Goal: Task Accomplishment & Management: Complete application form

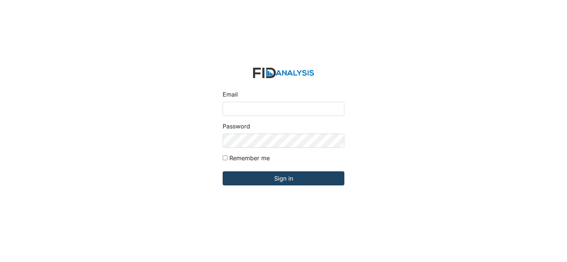
type input "[EMAIL_ADDRESS][DOMAIN_NAME]"
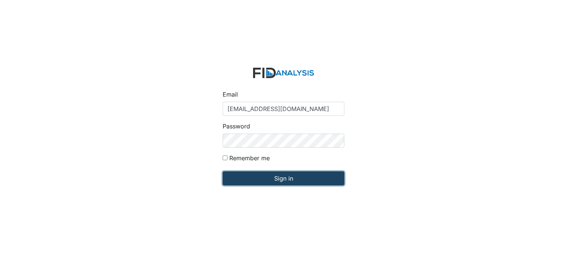
click at [291, 180] on input "Sign in" at bounding box center [283, 179] width 122 height 14
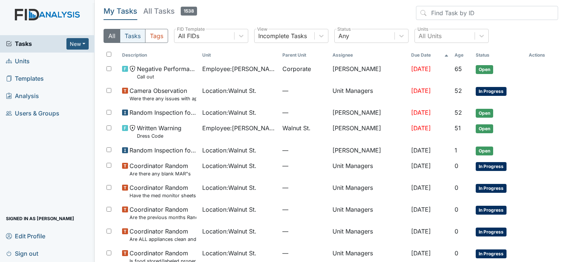
click at [136, 36] on button "Tasks" at bounding box center [133, 36] width 26 height 14
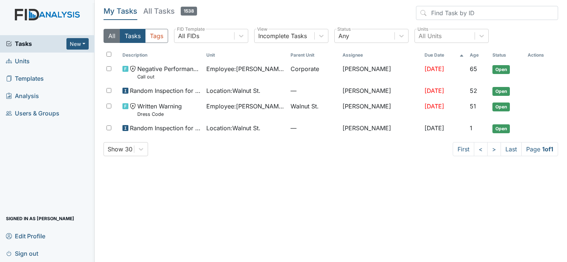
click at [113, 35] on button "All" at bounding box center [111, 36] width 17 height 14
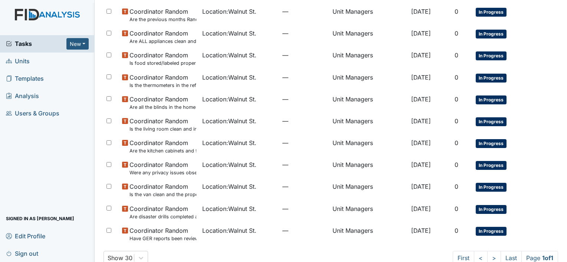
scroll to position [212, 0]
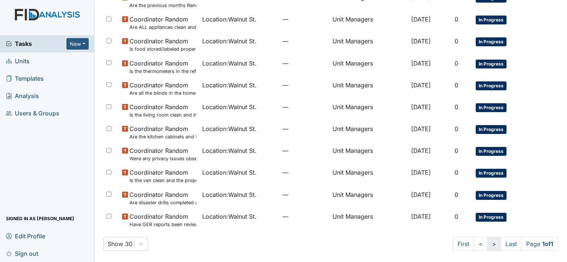
click at [487, 244] on link ">" at bounding box center [494, 244] width 14 height 14
click at [487, 246] on link ">" at bounding box center [494, 244] width 14 height 14
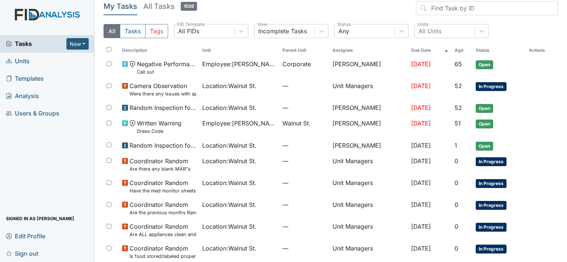
scroll to position [0, 0]
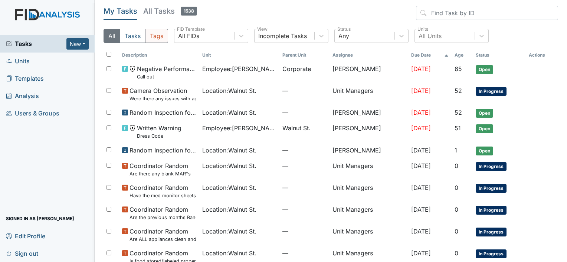
click at [154, 31] on button "Tags" at bounding box center [156, 36] width 23 height 14
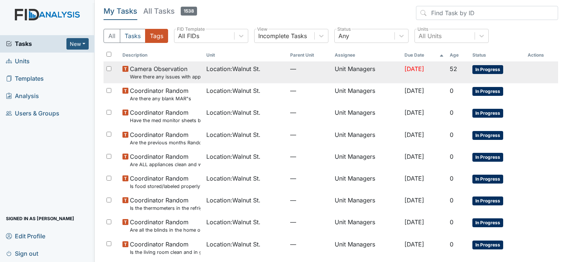
click at [213, 75] on td "Location : Walnut St." at bounding box center [245, 73] width 84 height 22
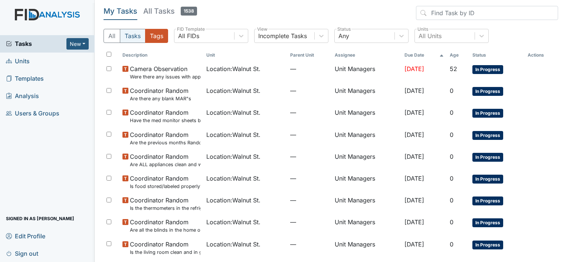
click at [132, 36] on button "Tasks" at bounding box center [133, 36] width 26 height 14
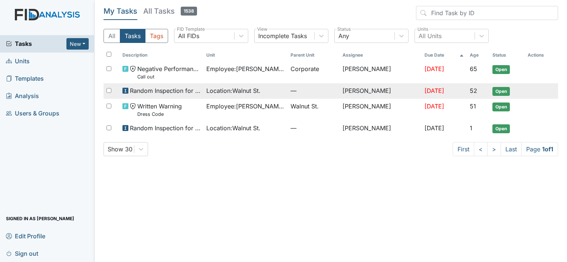
click at [214, 93] on span "Location : Walnut St." at bounding box center [233, 90] width 54 height 9
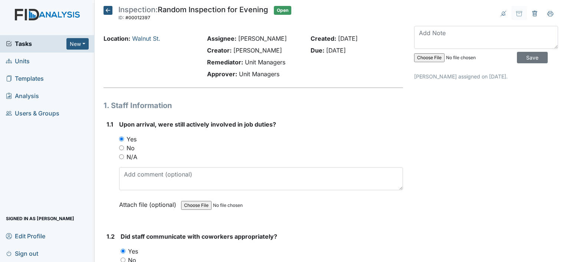
click at [109, 10] on icon at bounding box center [107, 10] width 9 height 9
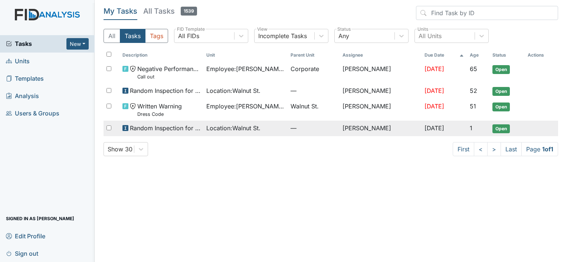
click at [230, 126] on span "Location : [GEOGRAPHIC_DATA]." at bounding box center [233, 128] width 54 height 9
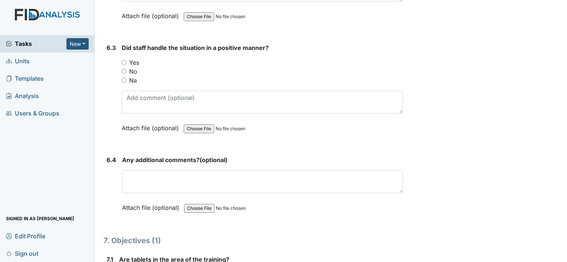
scroll to position [4248, 0]
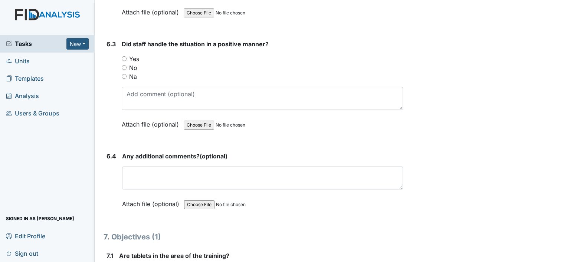
click at [122, 74] on input "Na" at bounding box center [124, 76] width 5 height 5
radio input "true"
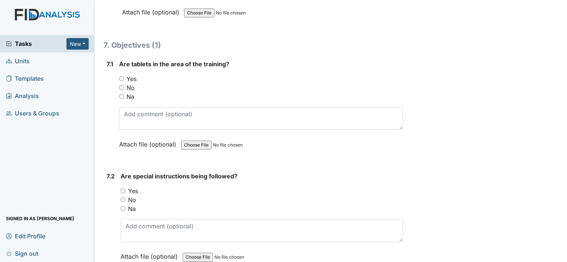
scroll to position [4455, 0]
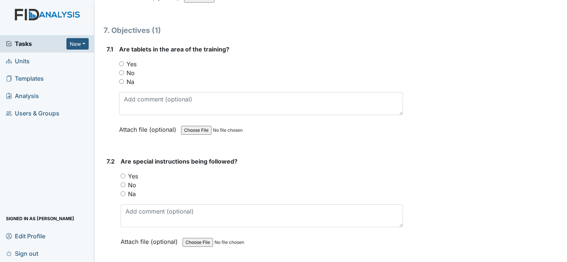
click at [122, 62] on input "Yes" at bounding box center [121, 64] width 5 height 5
radio input "true"
click at [123, 174] on input "Yes" at bounding box center [122, 176] width 5 height 5
radio input "true"
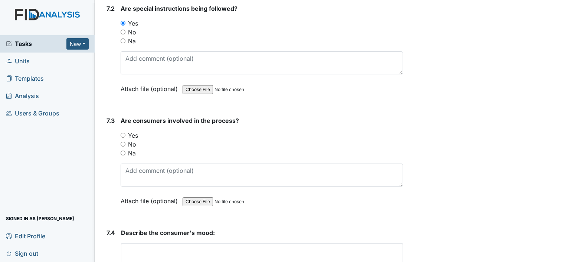
scroll to position [4643, 0]
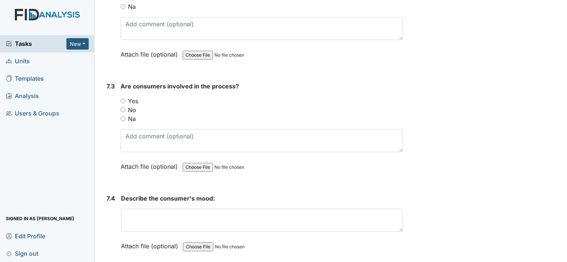
click at [121, 99] on input "Yes" at bounding box center [122, 101] width 5 height 5
radio input "true"
click at [560, 257] on main "Inspection: Random Inspection for AM ID: #00011619 Open Autosaving... Location:…" at bounding box center [331, 131] width 472 height 262
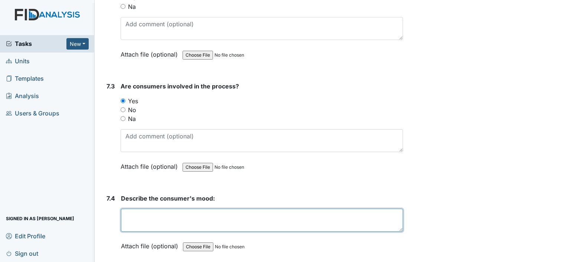
click at [264, 209] on textarea at bounding box center [262, 220] width 282 height 23
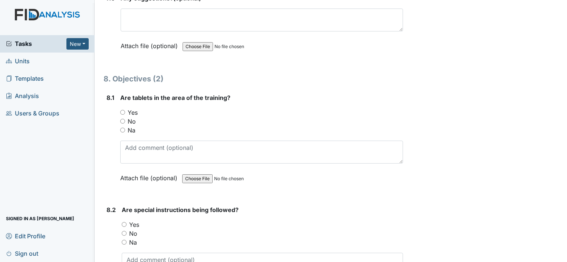
scroll to position [5037, 0]
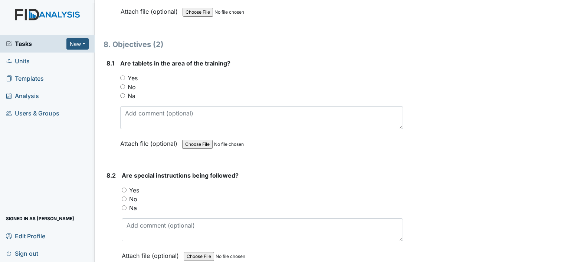
type textarea "Consumers appear to be in a pleasant mood."
click at [123, 76] on input "Yes" at bounding box center [122, 78] width 5 height 5
radio input "true"
click at [125, 188] on input "Yes" at bounding box center [124, 190] width 5 height 5
radio input "true"
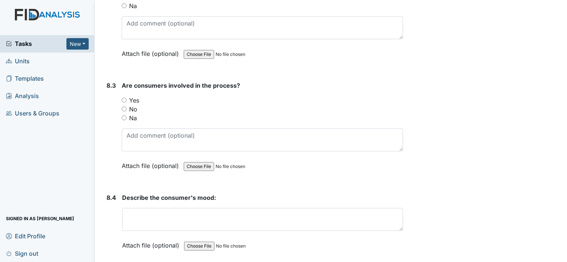
scroll to position [5244, 0]
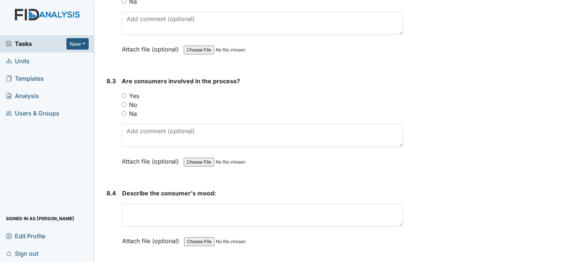
click at [123, 93] on input "Yes" at bounding box center [124, 95] width 5 height 5
radio input "true"
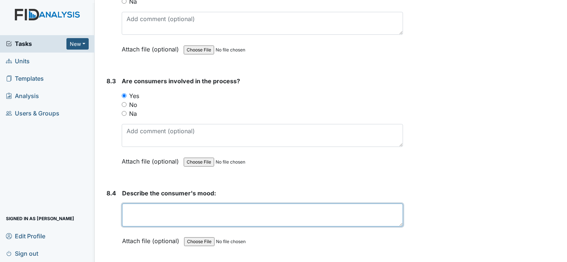
click at [171, 204] on textarea at bounding box center [262, 215] width 281 height 23
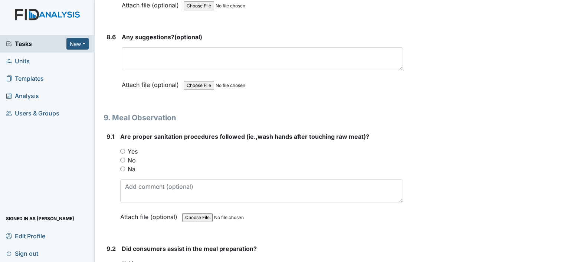
scroll to position [5590, 0]
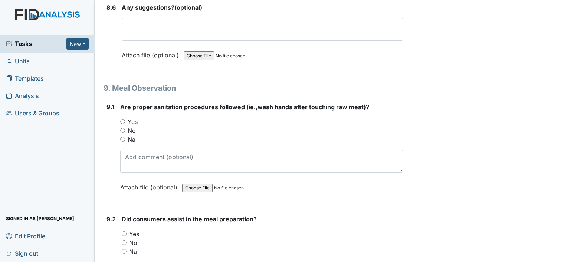
type textarea "Consumers appear to be in a pleasant mood."
click at [122, 119] on input "Yes" at bounding box center [122, 121] width 5 height 5
radio input "true"
click at [125, 232] on input "Yes" at bounding box center [124, 234] width 5 height 5
radio input "true"
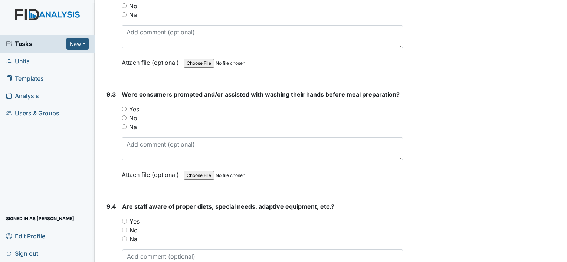
scroll to position [5831, 0]
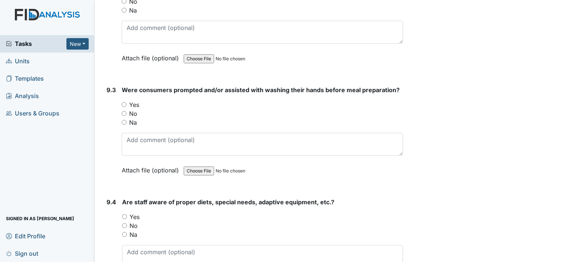
click at [66, 73] on link "Templates" at bounding box center [47, 78] width 95 height 17
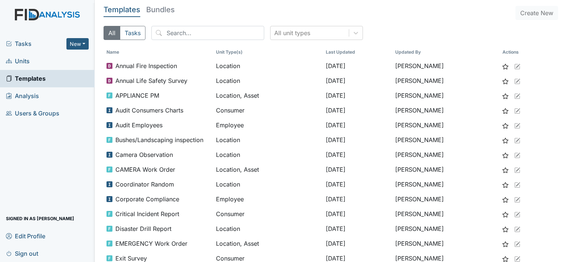
click at [52, 58] on link "Units" at bounding box center [47, 61] width 95 height 17
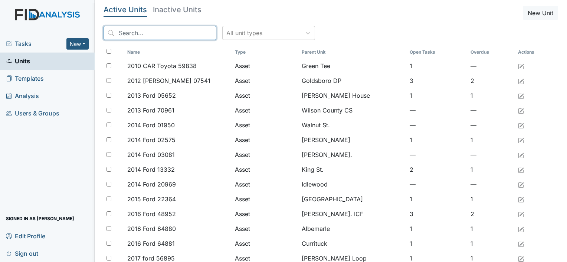
click at [136, 36] on input "search" at bounding box center [159, 33] width 113 height 14
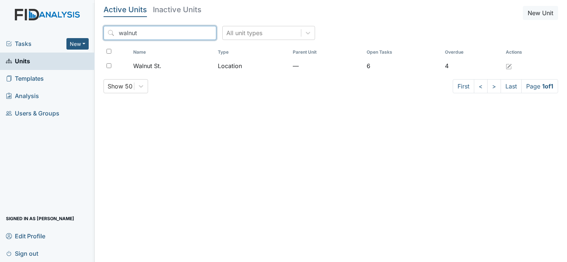
type input "walnut"
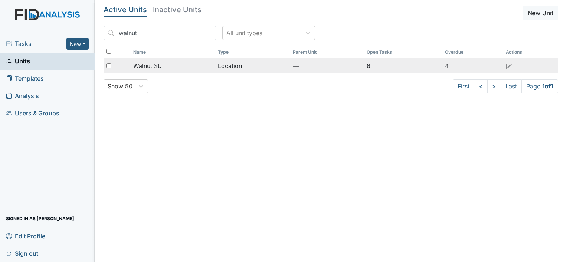
click at [166, 67] on div "Walnut St." at bounding box center [172, 66] width 79 height 9
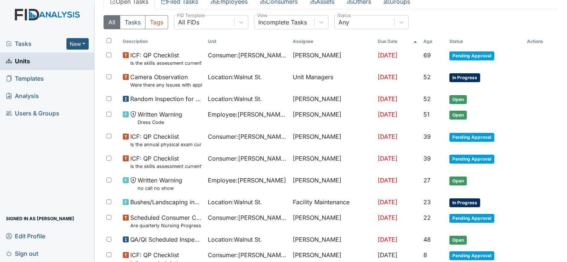
scroll to position [52, 0]
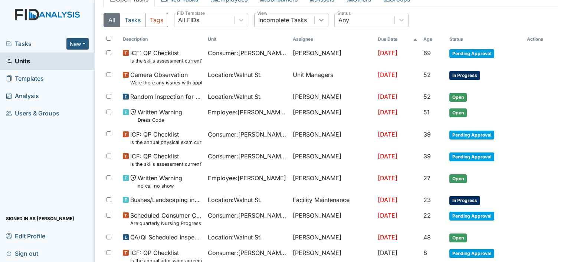
click at [318, 16] on icon at bounding box center [320, 19] width 7 height 7
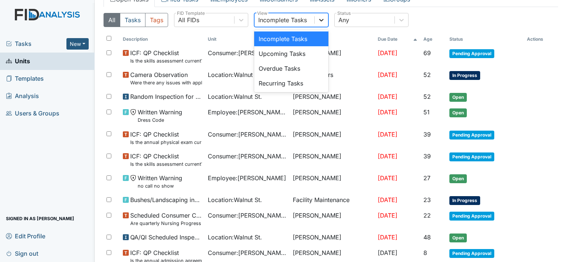
click at [323, 19] on icon at bounding box center [321, 20] width 4 height 3
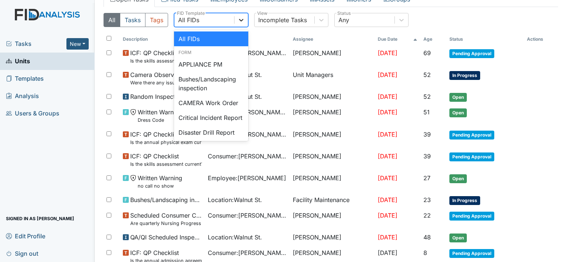
click at [236, 22] on div at bounding box center [240, 19] width 13 height 13
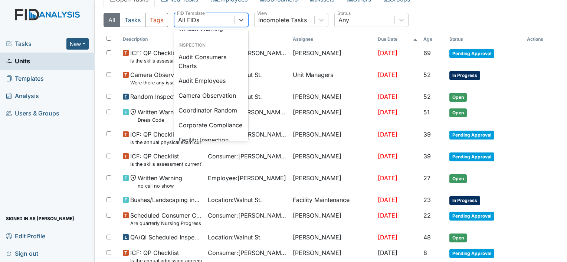
scroll to position [383, 0]
